Goal: Information Seeking & Learning: Learn about a topic

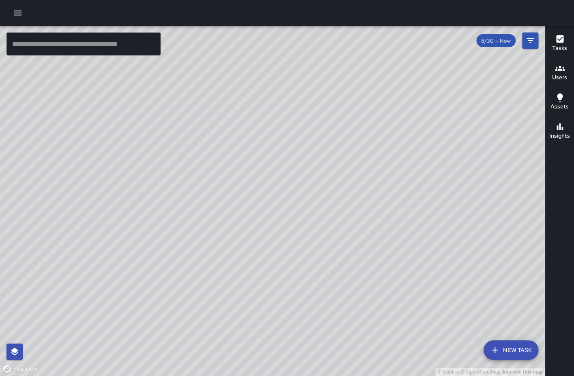
click at [18, 11] on icon "button" at bounding box center [17, 13] width 7 height 5
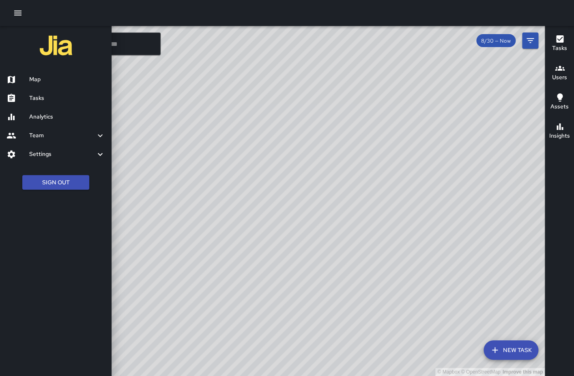
click at [57, 114] on h6 "Analytics" at bounding box center [67, 116] width 76 height 9
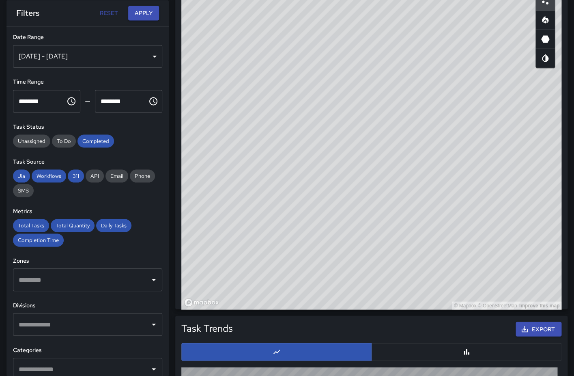
scroll to position [672, 0]
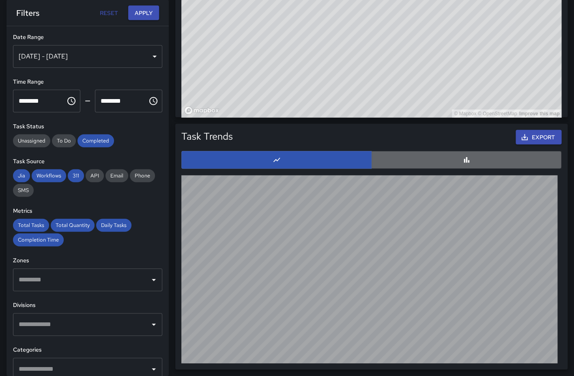
click at [427, 160] on button "button" at bounding box center [466, 160] width 190 height 18
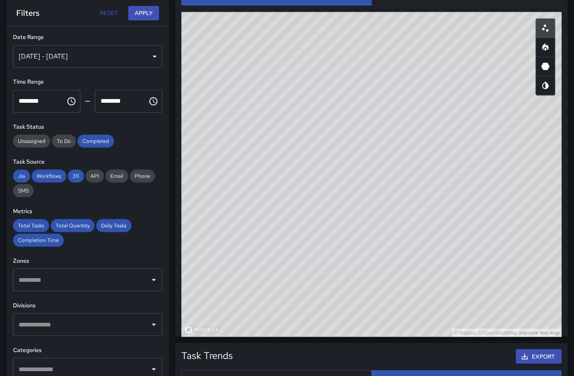
scroll to position [458, 0]
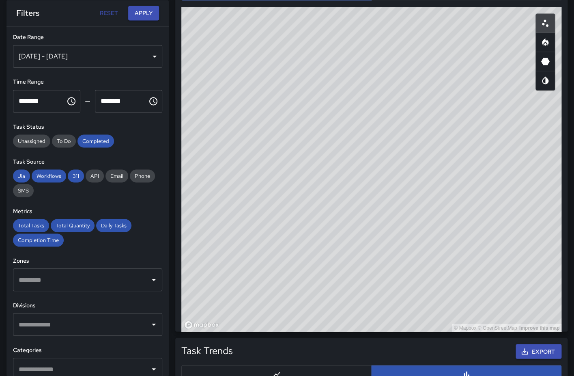
click at [155, 60] on div "[DATE] - [DATE]" at bounding box center [87, 56] width 149 height 23
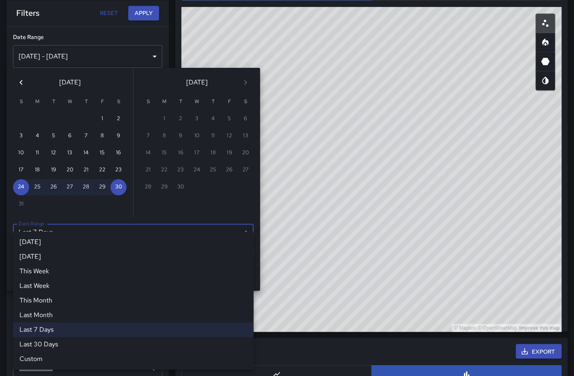
click at [170, 235] on div "Last 7 Days ****** [DATE] [DATE] This Week Last Week This Month Last Month Last…" at bounding box center [133, 231] width 241 height 16
click at [41, 347] on li "Last 30 Days" at bounding box center [133, 344] width 241 height 15
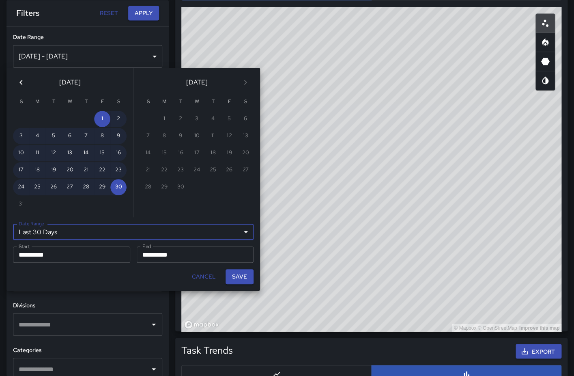
type input "*******"
type input "**********"
click at [247, 279] on button "Save" at bounding box center [240, 276] width 28 height 15
type input "**********"
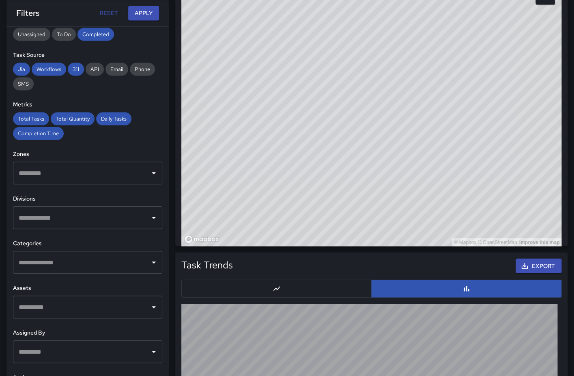
scroll to position [0, 0]
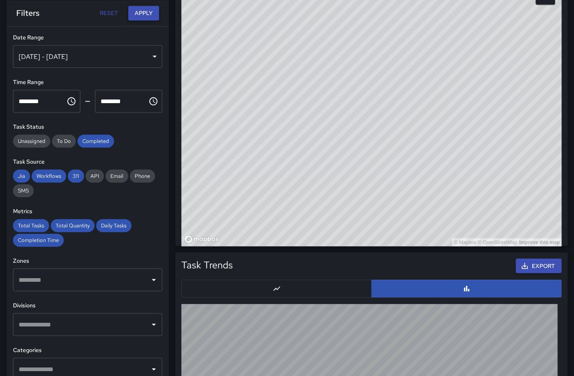
click at [147, 13] on button "Apply" at bounding box center [143, 13] width 31 height 15
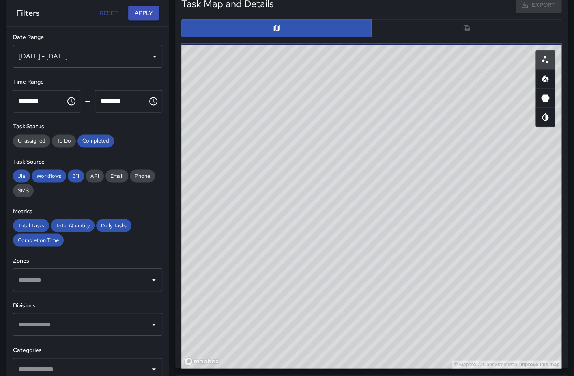
scroll to position [419, 0]
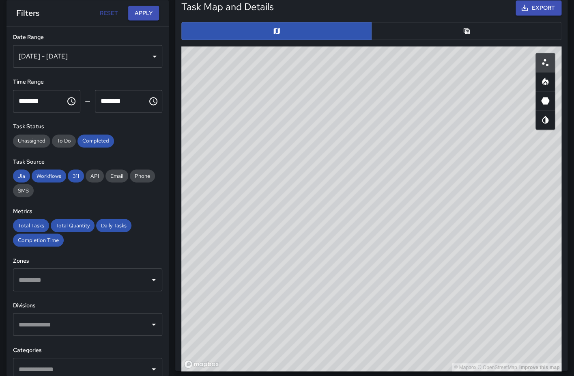
click at [453, 35] on button "button" at bounding box center [466, 31] width 190 height 18
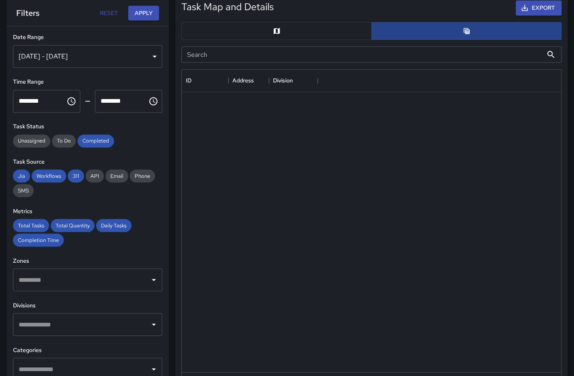
scroll to position [0, 1]
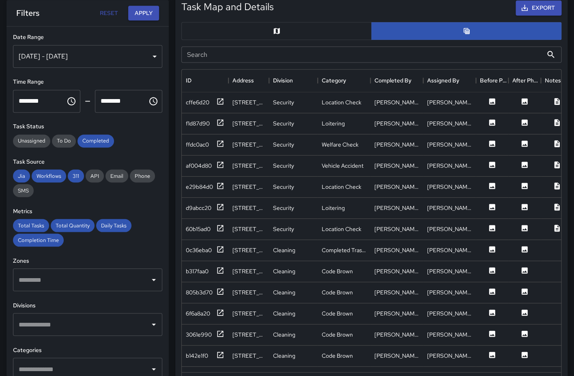
click at [283, 31] on button "button" at bounding box center [276, 31] width 190 height 18
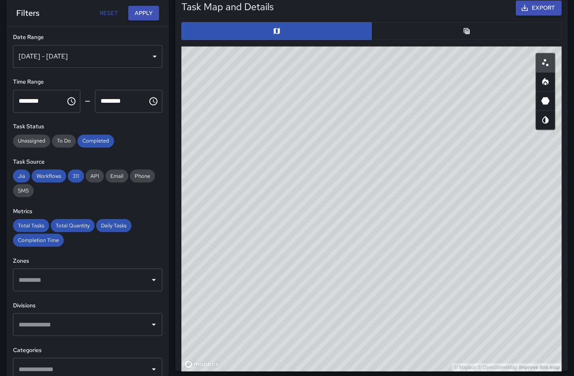
click at [546, 83] on icon "Heatmap" at bounding box center [545, 83] width 2 height 3
click at [547, 102] on icon "3D Heatmap" at bounding box center [545, 100] width 9 height 7
click at [546, 121] on icon "Map Style" at bounding box center [545, 120] width 6 height 8
click at [543, 105] on icon "3D Heatmap" at bounding box center [545, 101] width 10 height 10
click at [546, 85] on icon "Heatmap" at bounding box center [545, 82] width 10 height 10
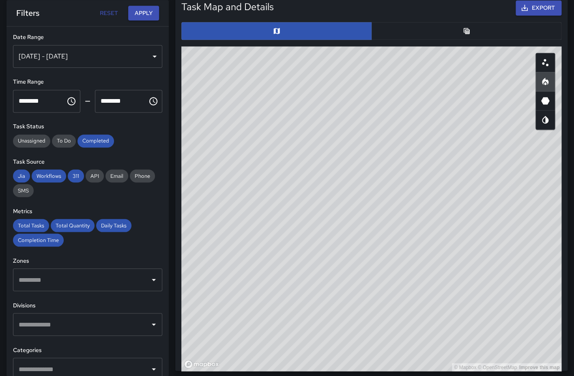
click at [548, 100] on icon "3D Heatmap" at bounding box center [545, 100] width 9 height 7
type button "hexagonal"
drag, startPoint x: 430, startPoint y: 183, endPoint x: 269, endPoint y: 185, distance: 160.6
click at [269, 185] on div "© Mapbox © OpenStreetMap Improve this map" at bounding box center [371, 208] width 380 height 324
drag, startPoint x: 421, startPoint y: 200, endPoint x: 449, endPoint y: 70, distance: 133.1
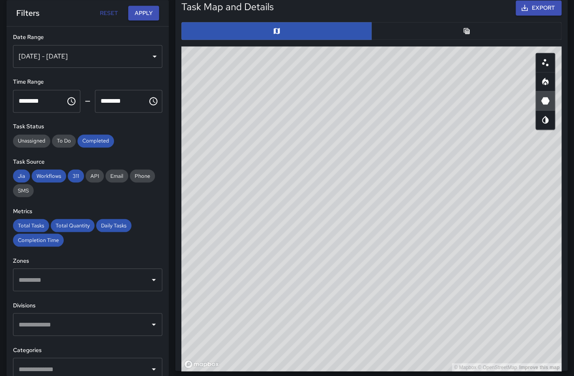
click at [448, 71] on div "© Mapbox © OpenStreetMap Improve this map" at bounding box center [371, 208] width 380 height 324
drag, startPoint x: 438, startPoint y: 241, endPoint x: 353, endPoint y: 194, distance: 96.8
click at [353, 194] on div "© Mapbox © OpenStreetMap Improve this map" at bounding box center [371, 208] width 380 height 324
drag, startPoint x: 463, startPoint y: 212, endPoint x: 350, endPoint y: 198, distance: 113.6
click at [350, 198] on div "© Mapbox © OpenStreetMap Improve this map" at bounding box center [371, 208] width 380 height 324
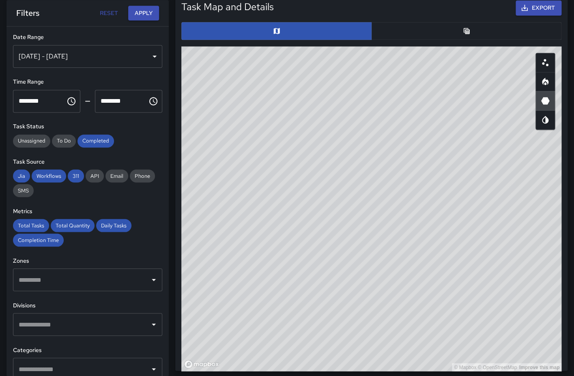
drag, startPoint x: 405, startPoint y: 268, endPoint x: 450, endPoint y: 264, distance: 45.5
click at [450, 264] on div "© Mapbox © OpenStreetMap Improve this map" at bounding box center [371, 208] width 380 height 324
drag, startPoint x: 324, startPoint y: 116, endPoint x: 394, endPoint y: 204, distance: 112.6
click at [394, 204] on div "© Mapbox © OpenStreetMap Improve this map" at bounding box center [371, 208] width 380 height 324
drag, startPoint x: 383, startPoint y: 221, endPoint x: 432, endPoint y: 325, distance: 115.0
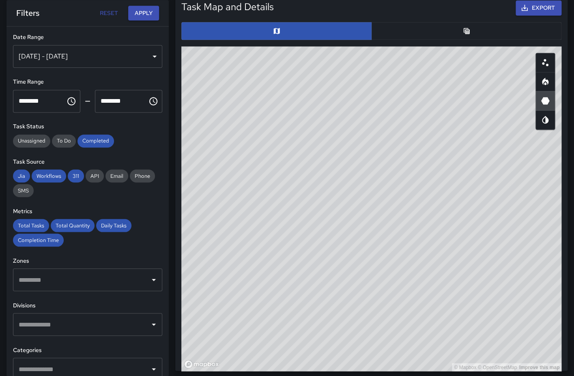
click at [432, 325] on div "© Mapbox © OpenStreetMap Improve this map" at bounding box center [371, 208] width 380 height 324
drag, startPoint x: 337, startPoint y: 208, endPoint x: 360, endPoint y: 220, distance: 26.3
click at [360, 220] on div "© Mapbox © OpenStreetMap Improve this map" at bounding box center [371, 208] width 380 height 324
click at [71, 104] on icon "Choose time, selected time is 12:00 AM" at bounding box center [72, 101] width 10 height 10
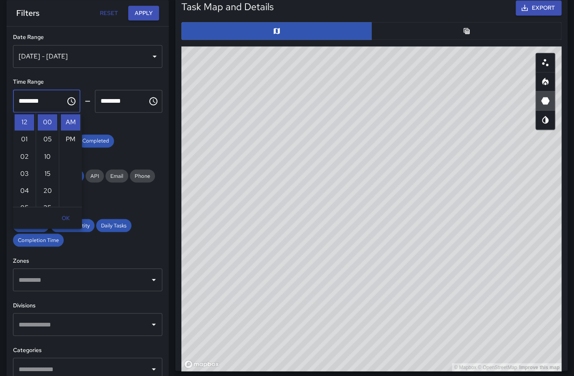
click at [142, 134] on div "Task Status Unassigned To Do Completed" at bounding box center [87, 134] width 149 height 25
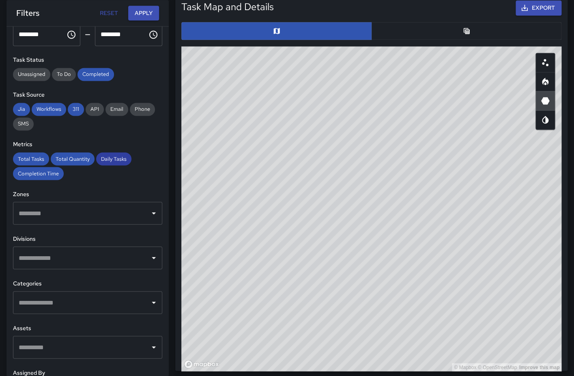
scroll to position [145, 0]
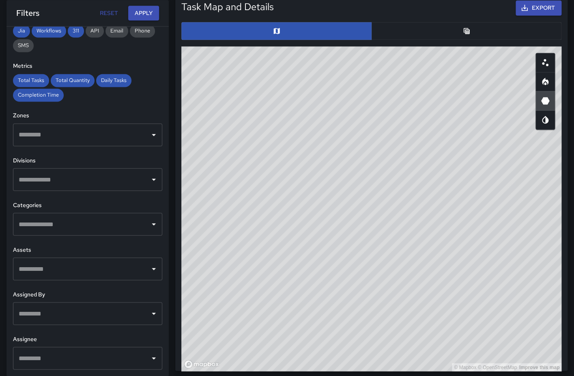
drag, startPoint x: 482, startPoint y: 267, endPoint x: 415, endPoint y: 222, distance: 81.2
click at [415, 222] on div "© Mapbox © OpenStreetMap Improve this map" at bounding box center [371, 208] width 380 height 324
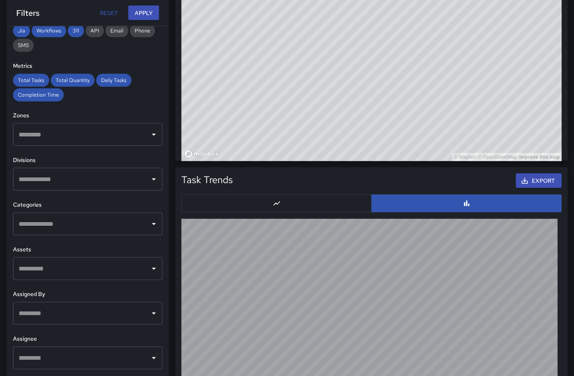
scroll to position [672, 0]
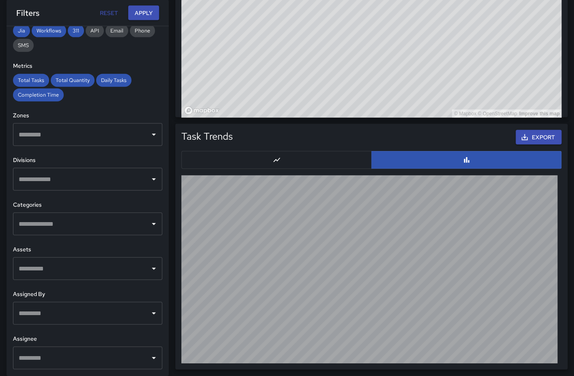
click at [246, 159] on button "button" at bounding box center [276, 160] width 190 height 18
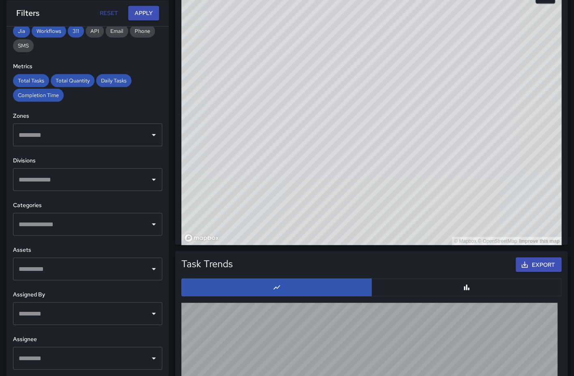
scroll to position [0, 0]
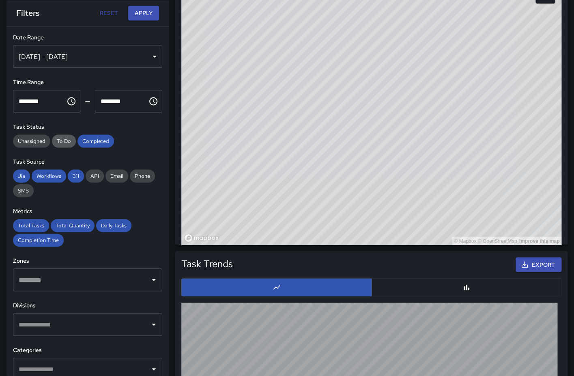
click at [59, 144] on span "To Do" at bounding box center [64, 140] width 24 height 7
click at [96, 140] on span "Completed" at bounding box center [95, 140] width 37 height 7
click at [141, 13] on button "Apply" at bounding box center [143, 13] width 31 height 15
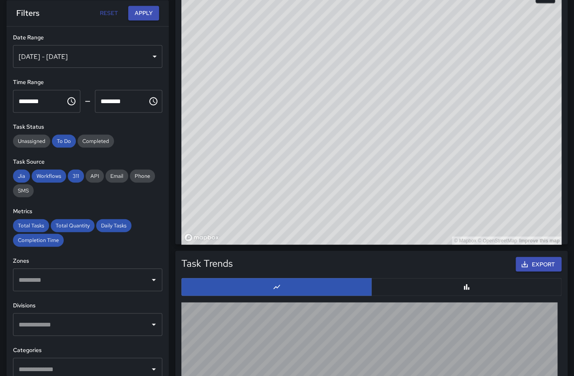
drag, startPoint x: 434, startPoint y: 151, endPoint x: 494, endPoint y: 248, distance: 114.2
drag, startPoint x: 369, startPoint y: 103, endPoint x: 325, endPoint y: 259, distance: 162.3
drag, startPoint x: 373, startPoint y: 102, endPoint x: 422, endPoint y: 241, distance: 147.1
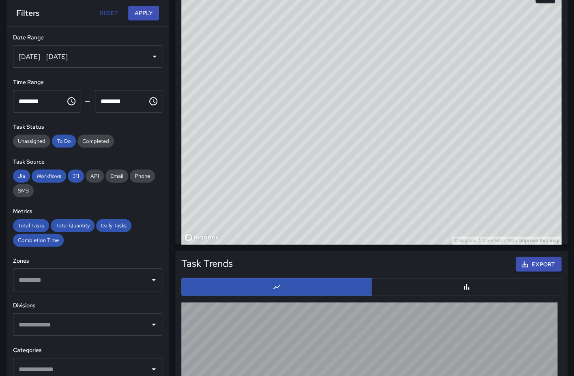
click at [422, 241] on div "© Mapbox © OpenStreetMap Improve this map" at bounding box center [371, 82] width 380 height 324
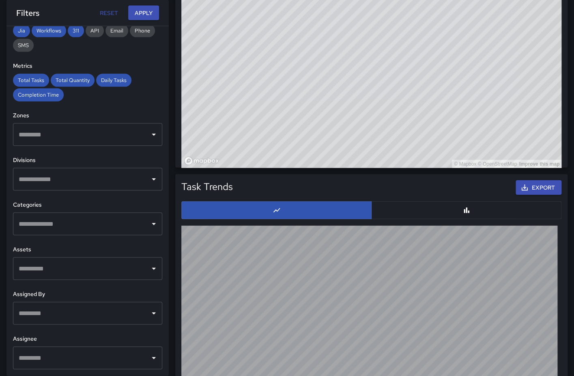
scroll to position [672, 0]
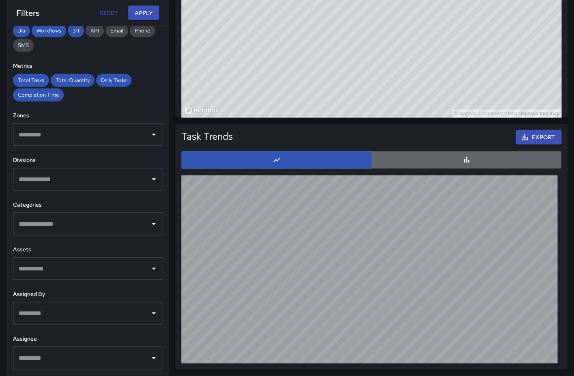
click at [425, 158] on button "button" at bounding box center [466, 160] width 190 height 18
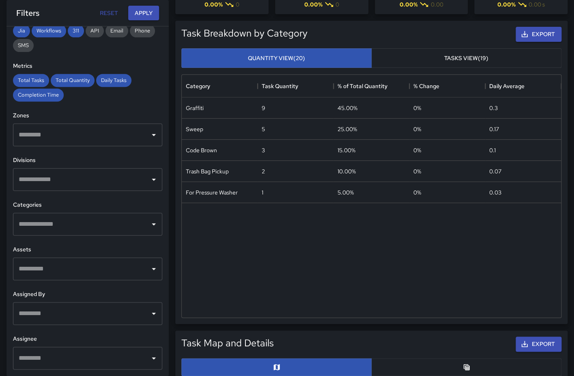
scroll to position [0, 0]
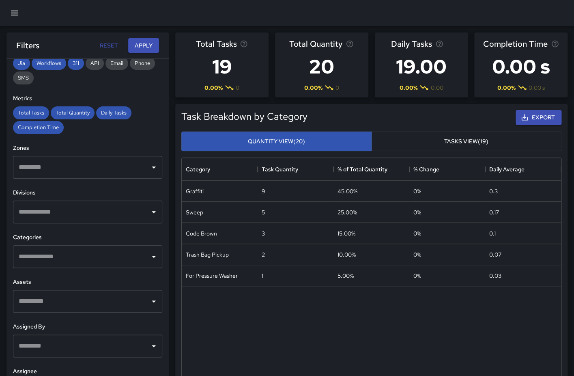
click at [18, 13] on icon "button" at bounding box center [15, 13] width 10 height 10
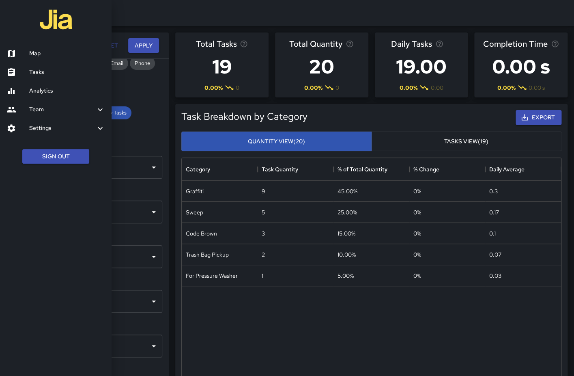
click at [42, 54] on h6 "Map" at bounding box center [67, 53] width 76 height 9
